Goal: Information Seeking & Learning: Learn about a topic

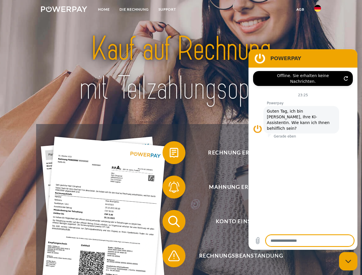
click at [64, 10] on img at bounding box center [64, 9] width 46 height 6
click at [318, 10] on img at bounding box center [317, 8] width 7 height 7
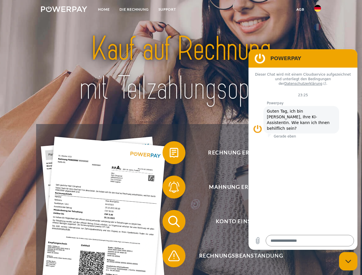
click at [300, 9] on link "agb" at bounding box center [301, 9] width 18 height 10
click at [170, 154] on span at bounding box center [165, 153] width 29 height 29
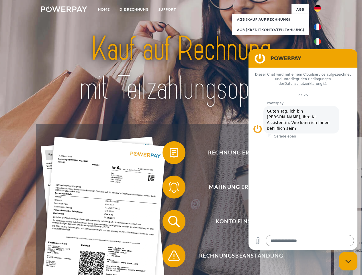
click at [170, 188] on span at bounding box center [165, 187] width 29 height 29
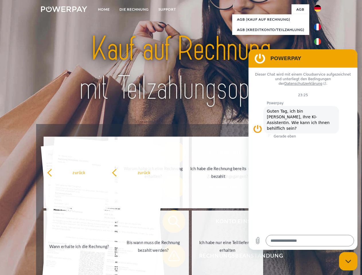
click at [170, 257] on div "zurück Warum habe ich eine Rechnung erhalten? Was habe ich noch offen, ist mein…" at bounding box center [154, 210] width 232 height 148
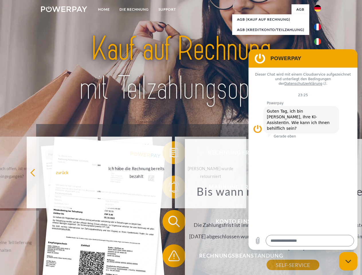
click at [348, 262] on icon "Messaging-Fenster schließen" at bounding box center [349, 262] width 6 height 4
type textarea "*"
